Goal: Transaction & Acquisition: Purchase product/service

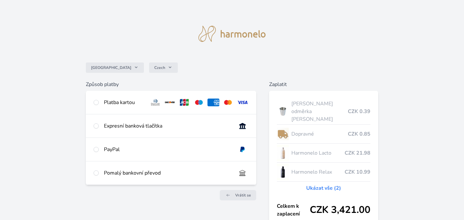
click at [407, 114] on div "Česko Czech Způsob platby Platba kartou Číslo karty <p>Your browser does not su…" at bounding box center [232, 127] width 464 height 255
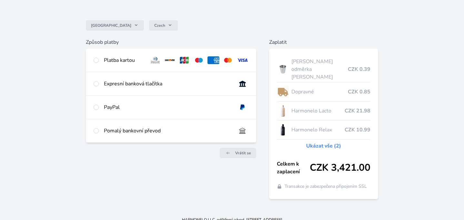
scroll to position [43, 0]
click at [98, 60] on input "radio" at bounding box center [96, 59] width 5 height 5
radio input "true"
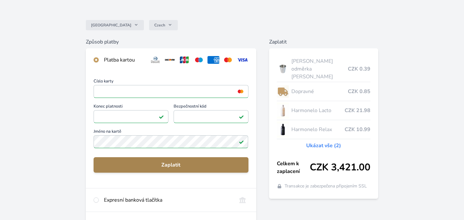
click at [174, 166] on span "Zaplatit" at bounding box center [171, 165] width 144 height 8
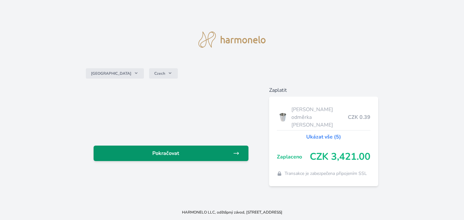
click at [156, 157] on span "Pokračovat" at bounding box center [166, 154] width 134 height 8
